Goal: Information Seeking & Learning: Learn about a topic

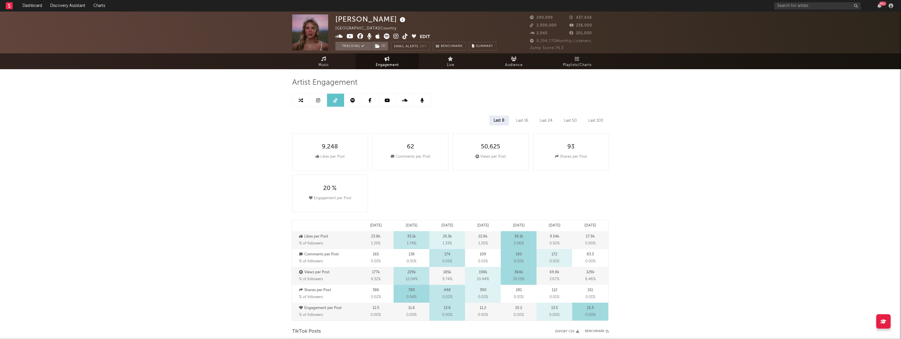
click at [36, 8] on link "Dashboard" at bounding box center [32, 6] width 28 height 12
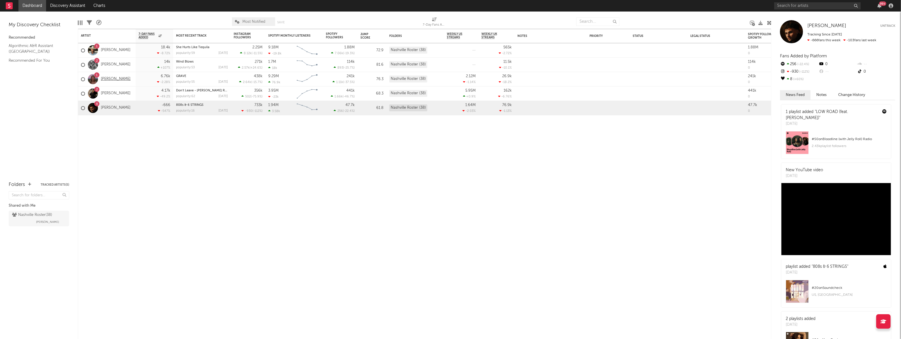
click at [112, 79] on link "[PERSON_NAME]" at bounding box center [116, 79] width 30 height 5
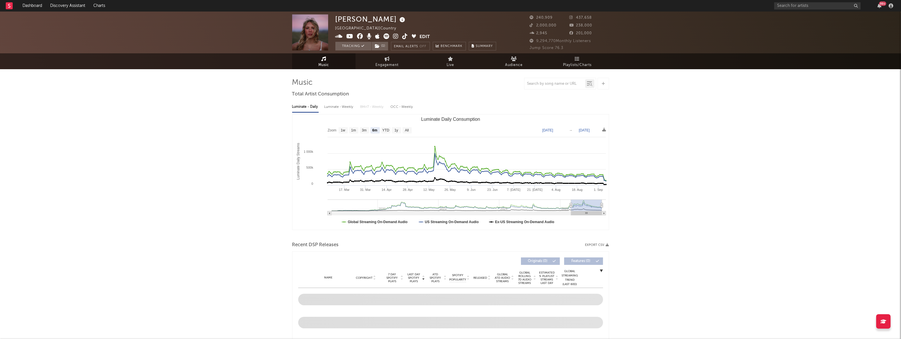
select select "6m"
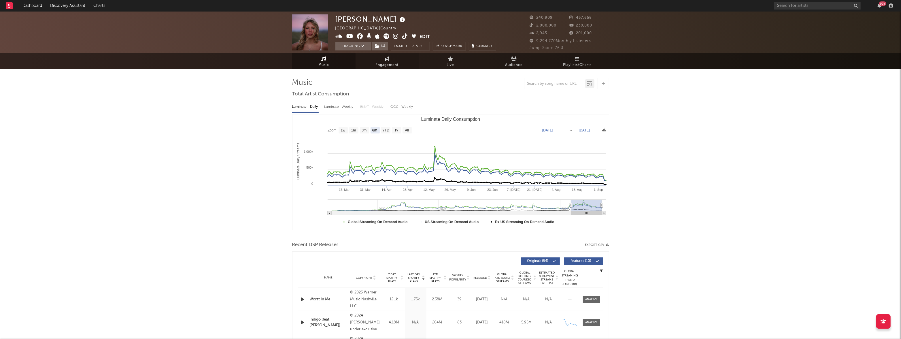
click at [393, 65] on span "Engagement" at bounding box center [387, 65] width 23 height 7
select select "1w"
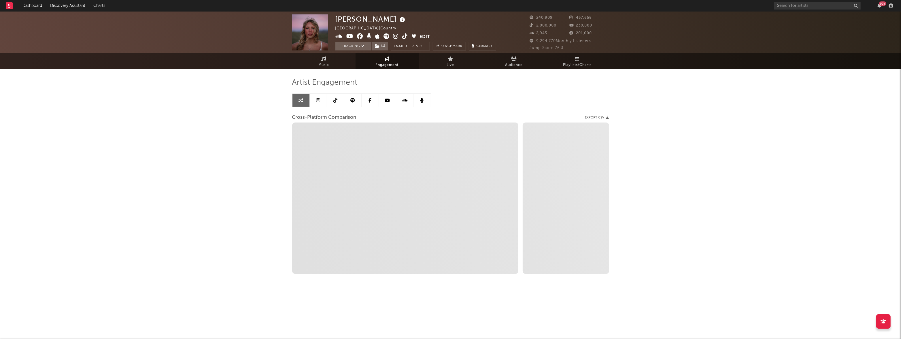
click at [354, 100] on icon at bounding box center [352, 100] width 5 height 5
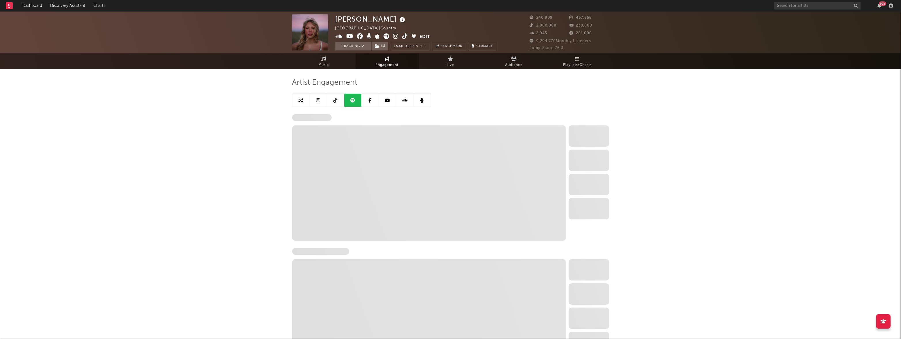
select select "6m"
select select "1w"
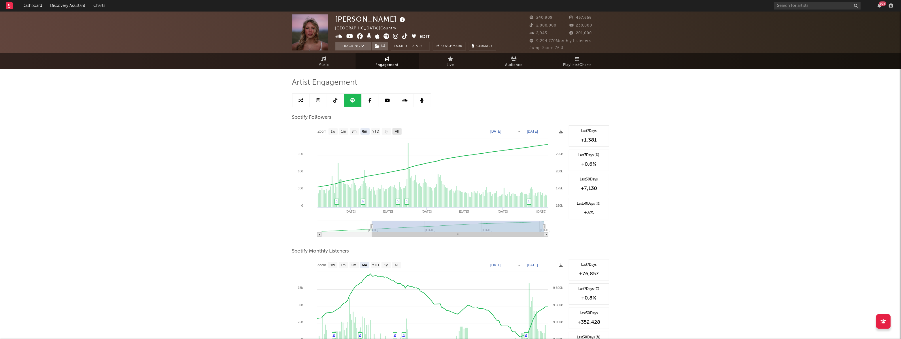
click at [395, 131] on text "All" at bounding box center [397, 132] width 4 height 4
select select "All"
click at [500, 131] on text "[DATE]" at bounding box center [494, 131] width 11 height 4
click at [511, 130] on input "[DATE]" at bounding box center [497, 131] width 27 height 6
type input "[DATE]"
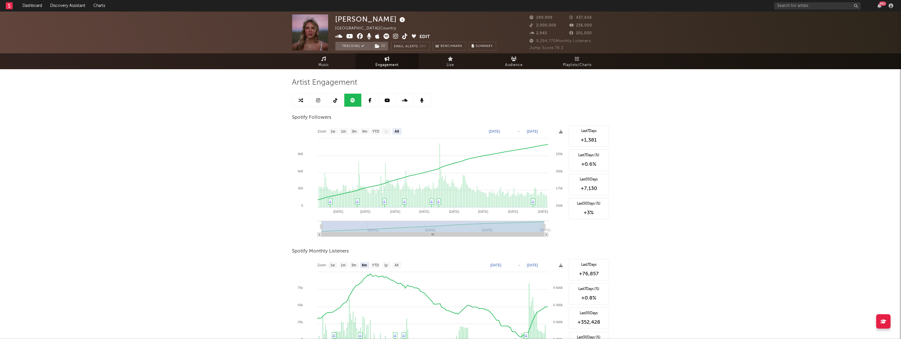
click at [498, 125] on icon "Created with Highcharts 10.3.3 Sep '[DATE] May '[DATE] [DATE] '[DATE] Feb '[DAT…" at bounding box center [428, 182] width 273 height 115
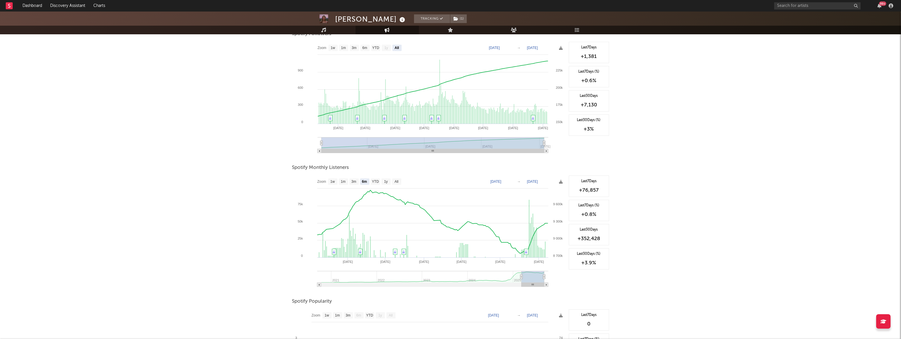
scroll to position [84, 0]
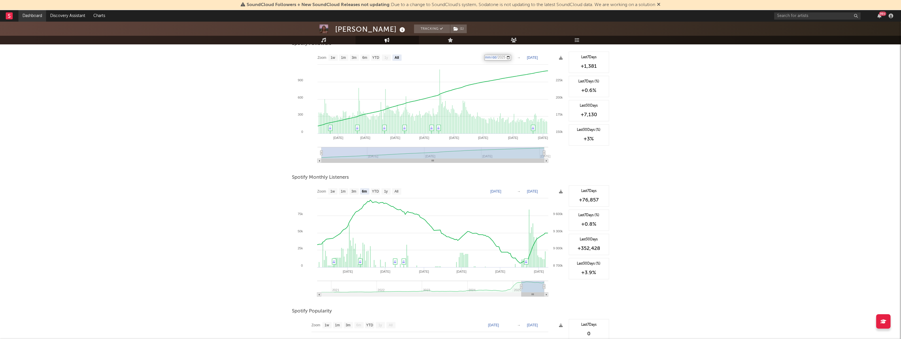
click at [33, 17] on link "Dashboard" at bounding box center [32, 16] width 28 height 12
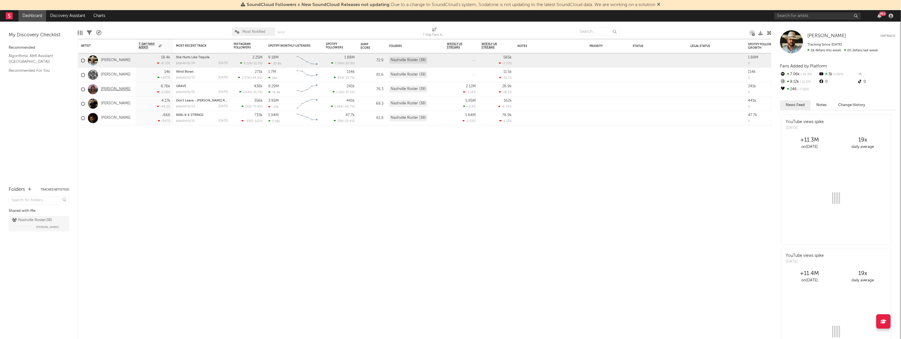
click at [109, 91] on link "[PERSON_NAME]" at bounding box center [116, 89] width 30 height 5
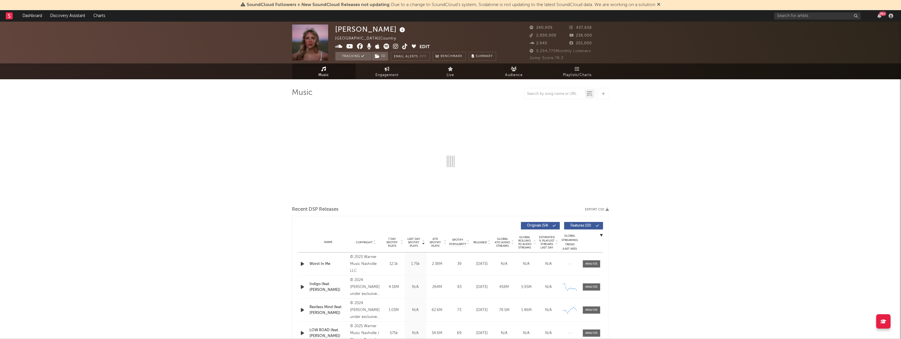
select select "6m"
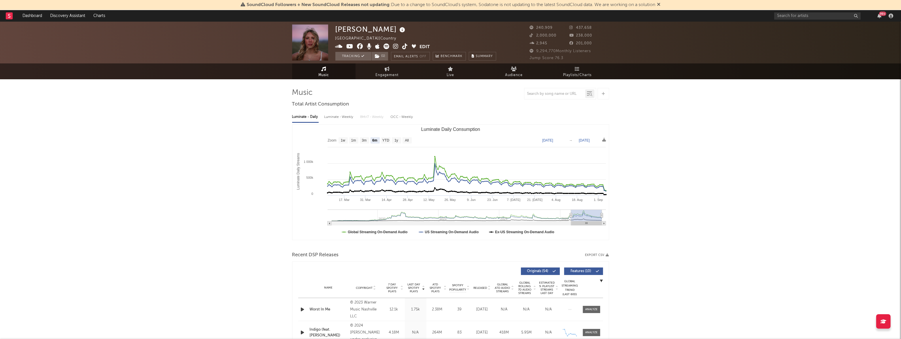
select select "6m"
click at [323, 74] on span "Music" at bounding box center [323, 75] width 11 height 7
click at [324, 74] on span "Music" at bounding box center [323, 75] width 11 height 7
click at [397, 72] on span "Engagement" at bounding box center [387, 75] width 23 height 7
select select "1w"
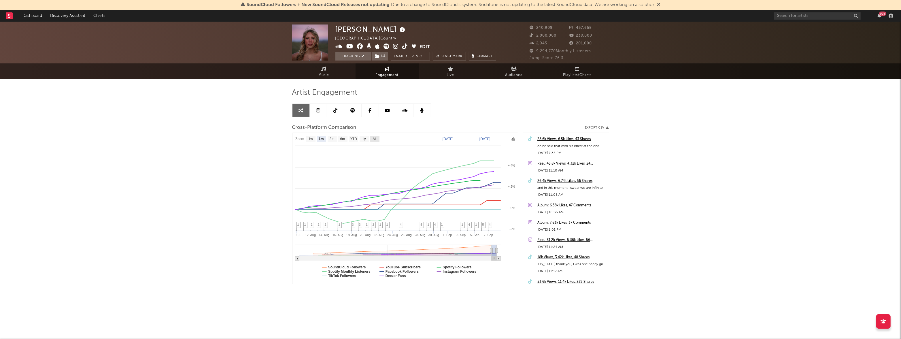
click at [376, 139] on text "All" at bounding box center [374, 139] width 4 height 4
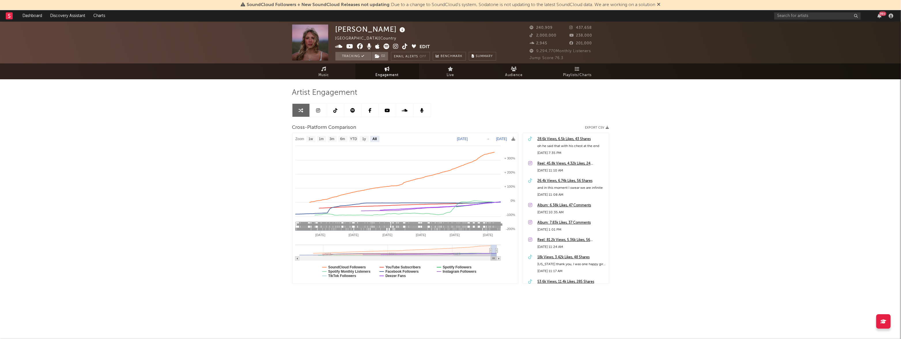
select select "All"
type input "[DATE]"
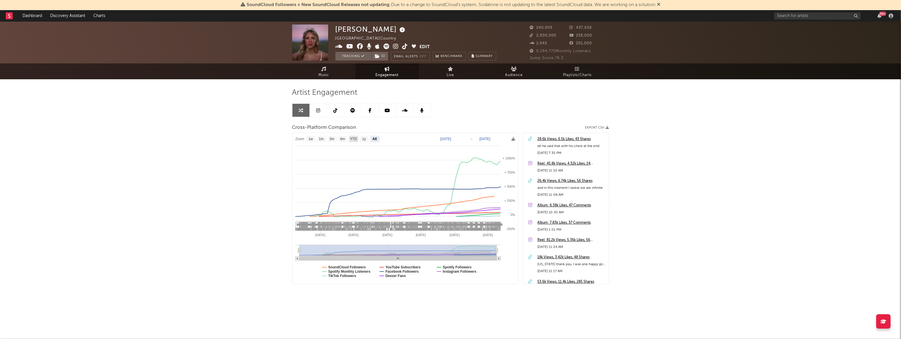
click at [355, 140] on text "YTD" at bounding box center [353, 139] width 7 height 4
select select "YTD"
type input "[DATE]"
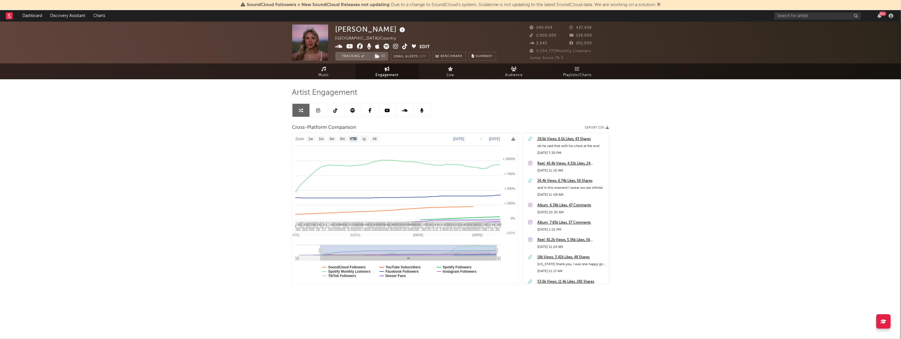
select select "1w"
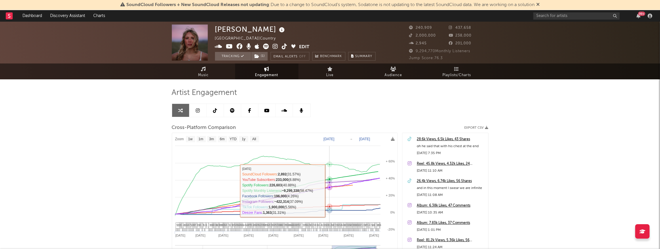
select select "1w"
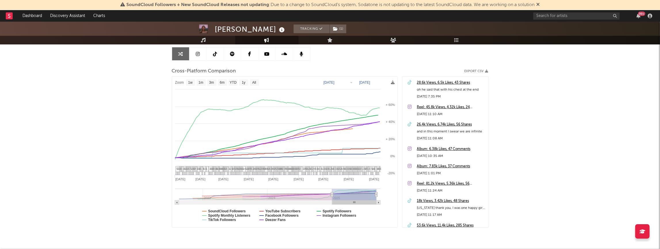
scroll to position [58, 0]
